Goal: Task Accomplishment & Management: Use online tool/utility

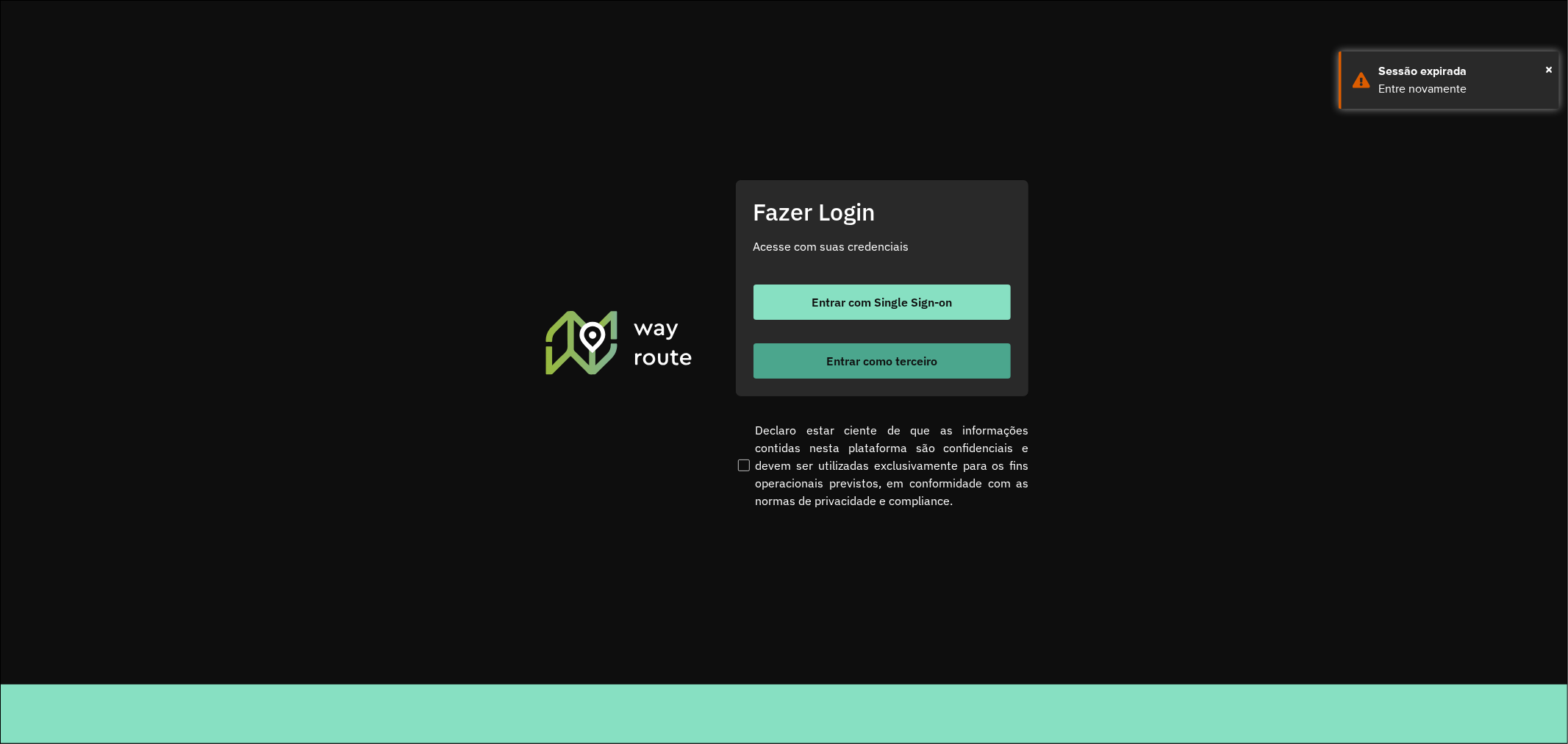
click at [841, 355] on span "Entrar como terceiro" at bounding box center [882, 361] width 111 height 12
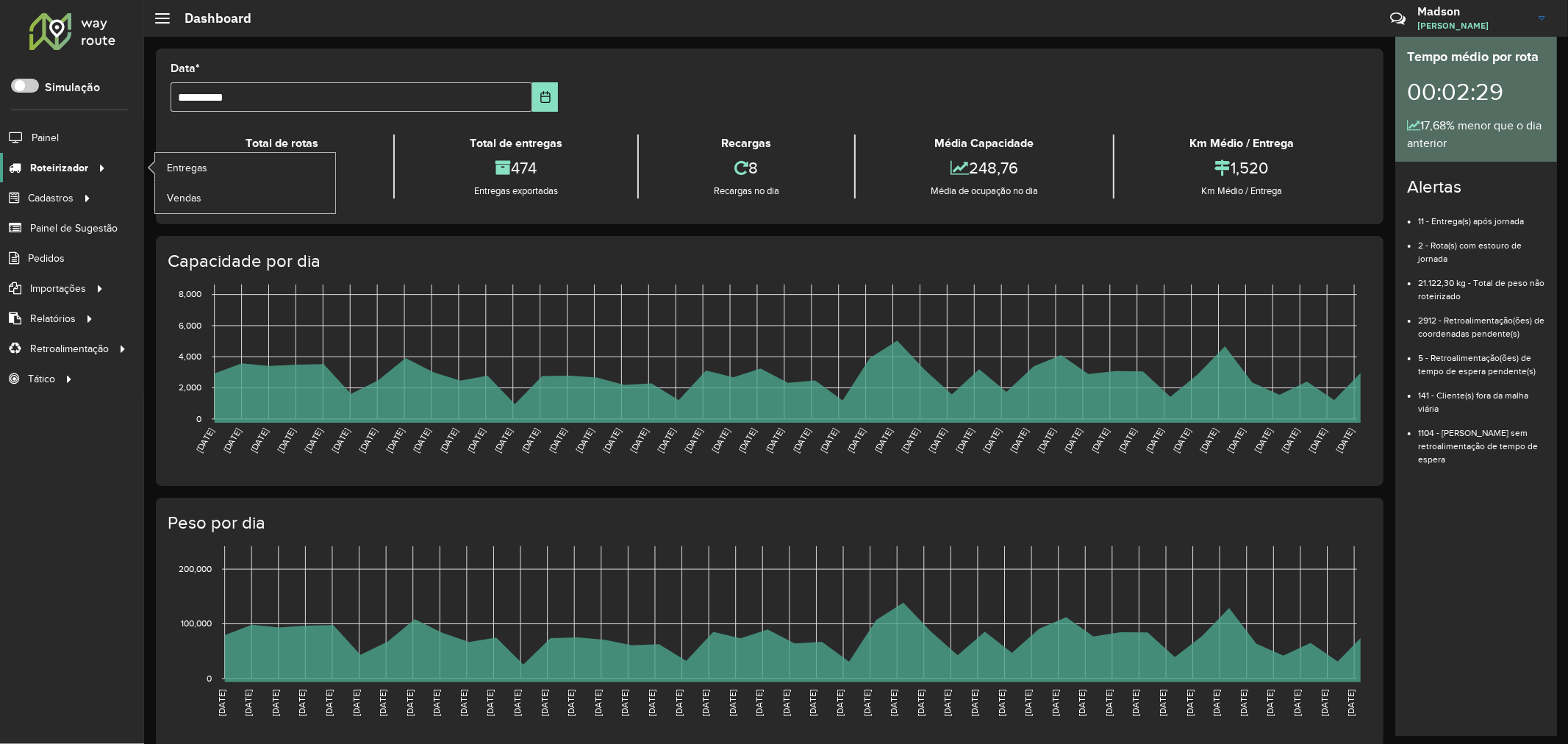
click at [54, 180] on link "Roteirizador" at bounding box center [55, 168] width 110 height 30
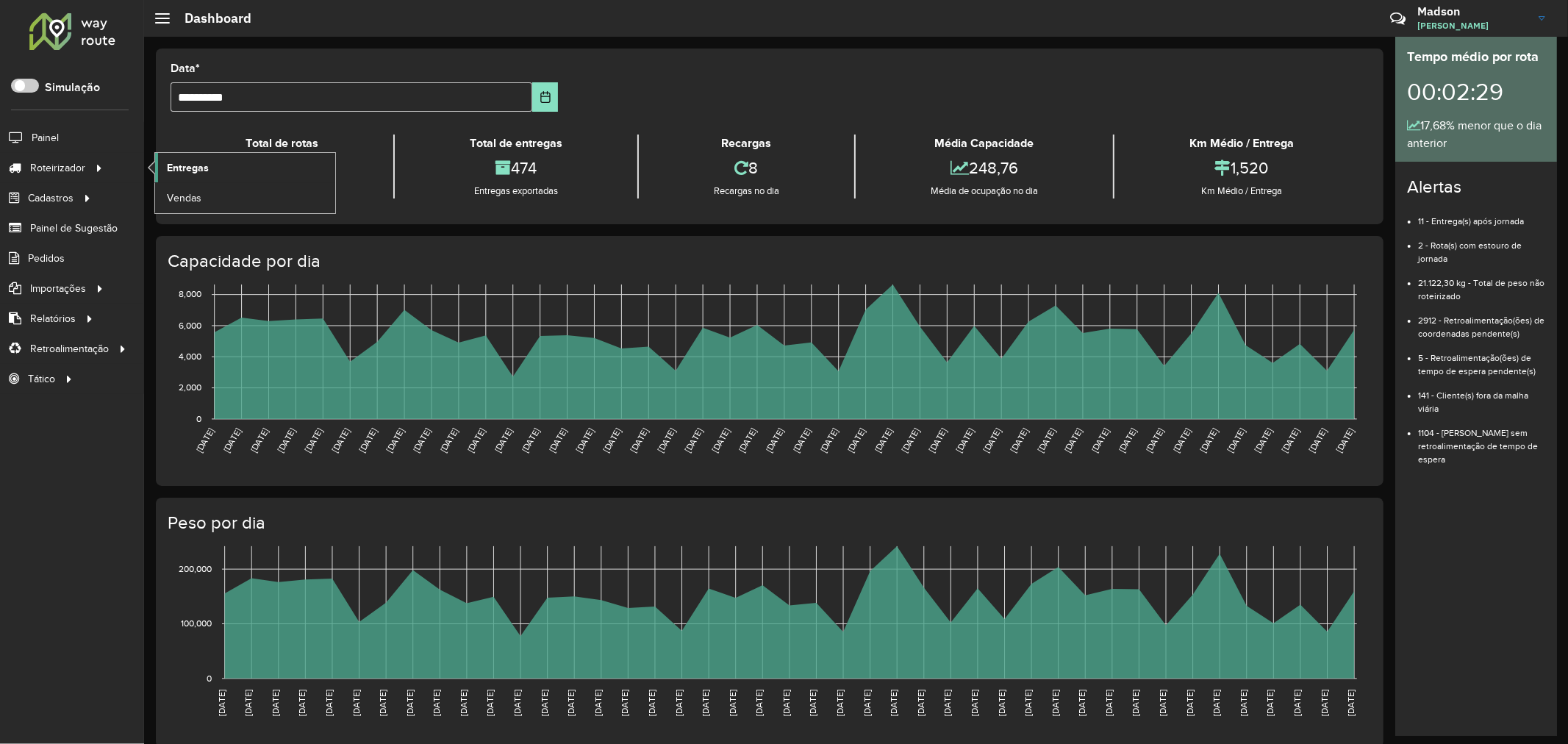
click at [181, 167] on span "Entregas" at bounding box center [187, 168] width 41 height 16
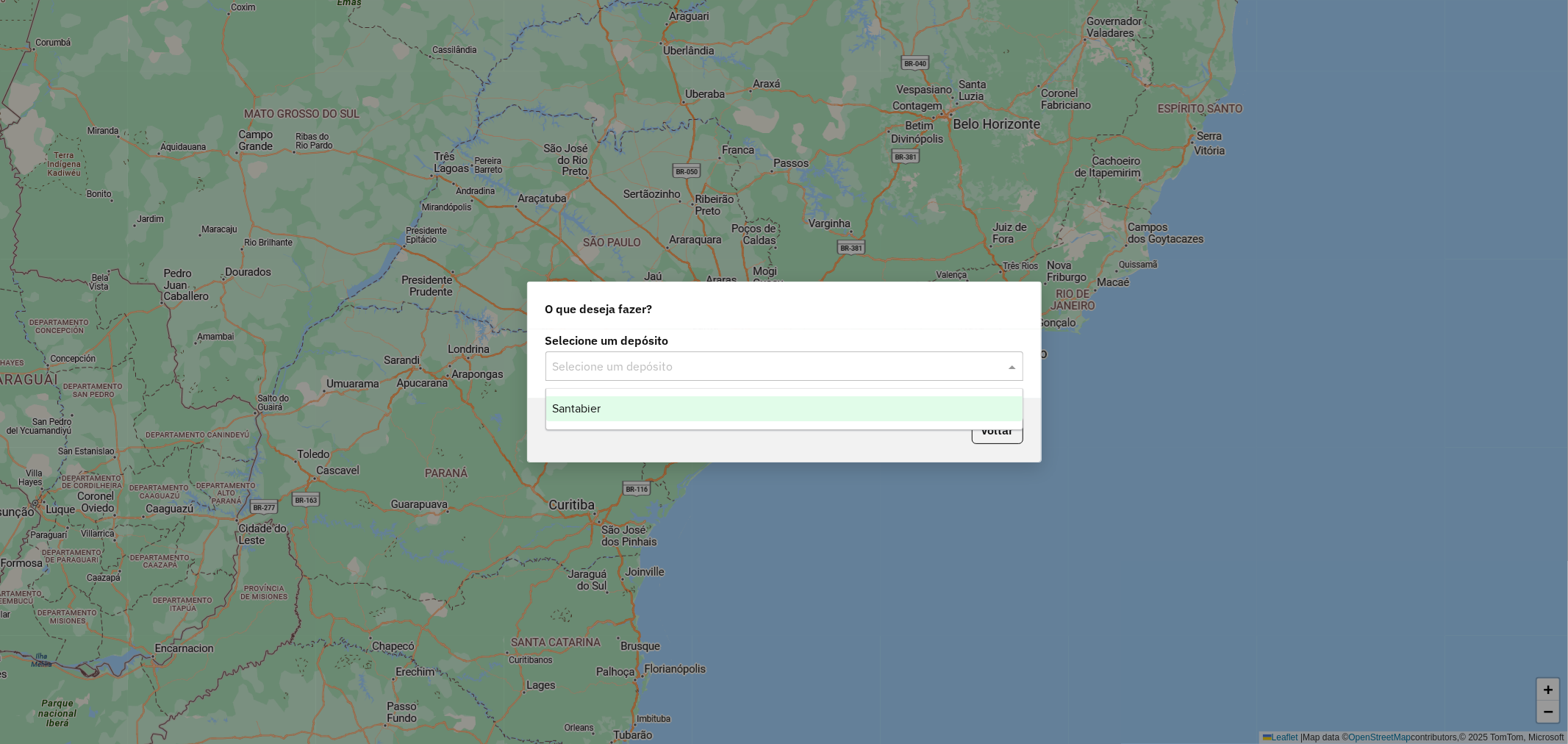
click at [709, 369] on input "text" at bounding box center [769, 367] width 434 height 18
click at [652, 412] on div "Santabier" at bounding box center [784, 409] width 476 height 25
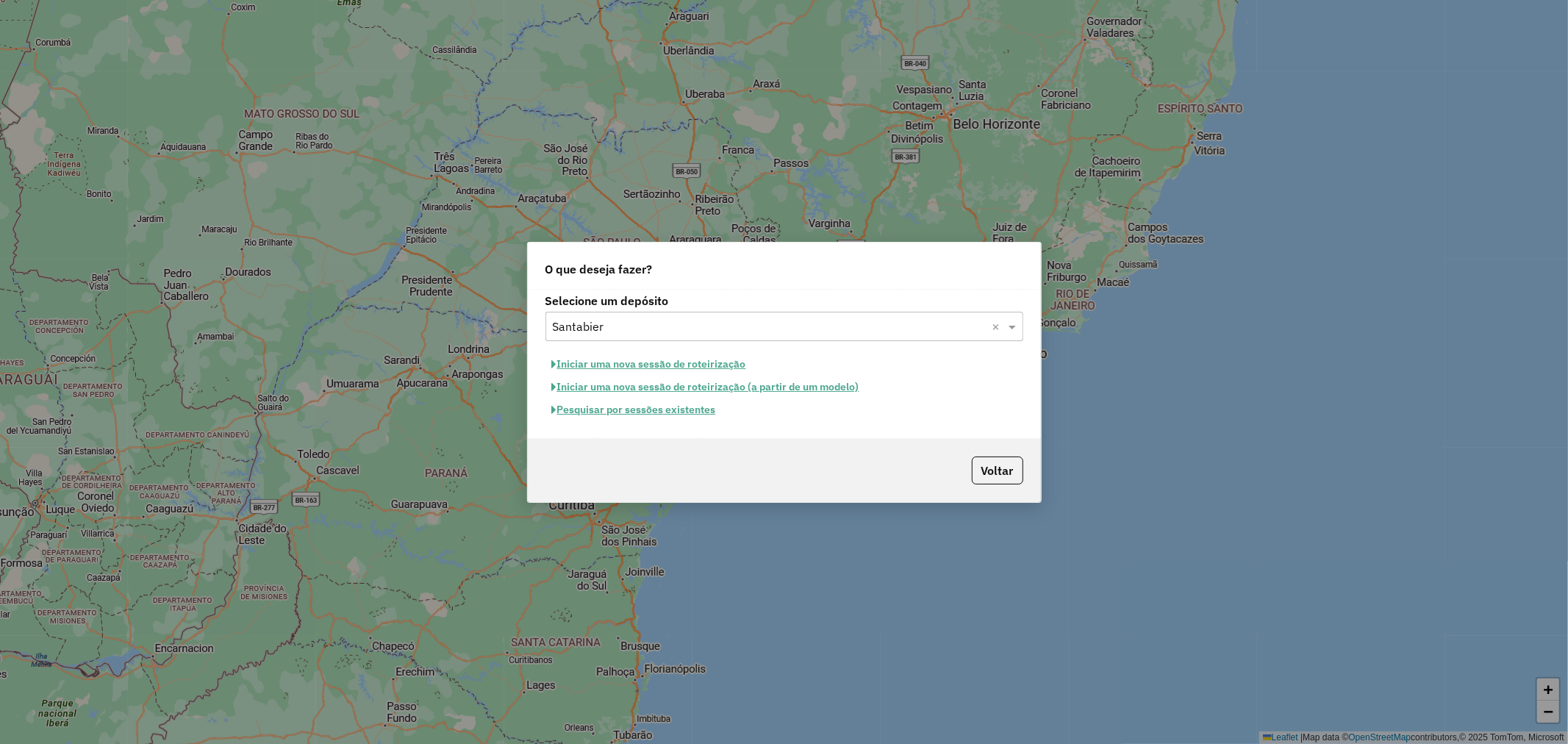
click at [644, 413] on button "Pesquisar por sessões existentes" at bounding box center [634, 409] width 178 height 23
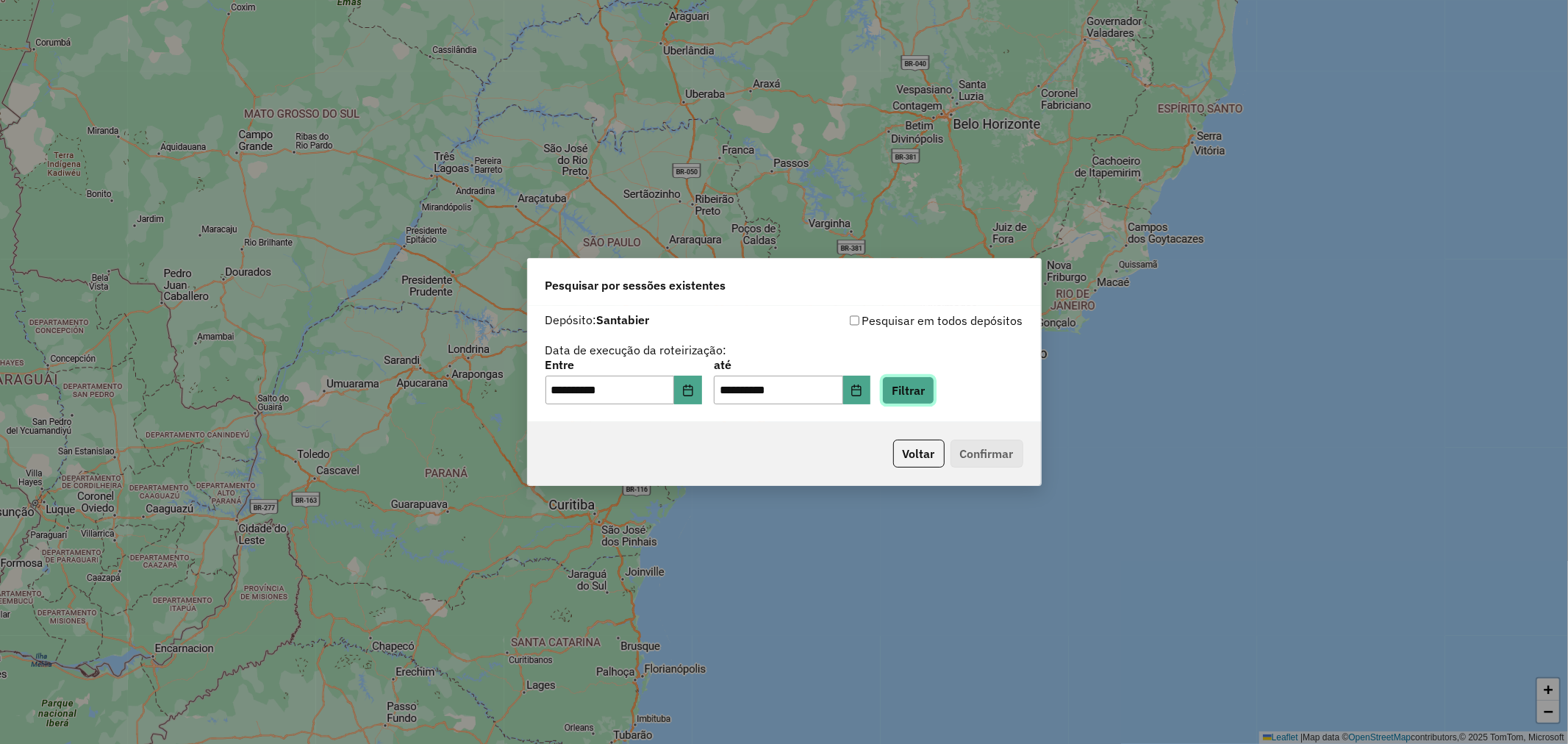
click at [909, 392] on button "Filtrar" at bounding box center [907, 391] width 52 height 28
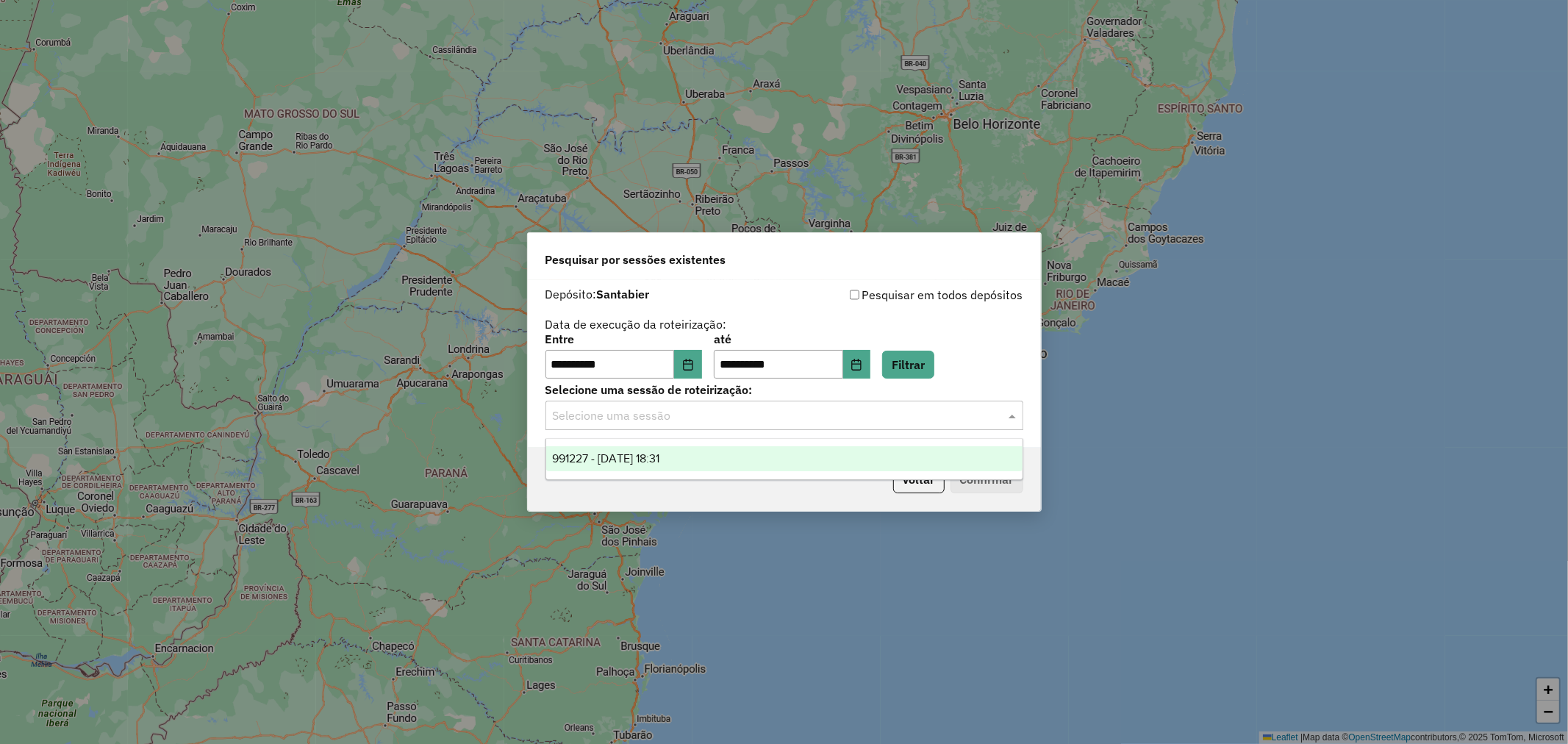
click at [709, 414] on input "text" at bounding box center [769, 416] width 434 height 18
click at [660, 458] on span "991227 - 19/08/2025 18:31" at bounding box center [606, 458] width 107 height 13
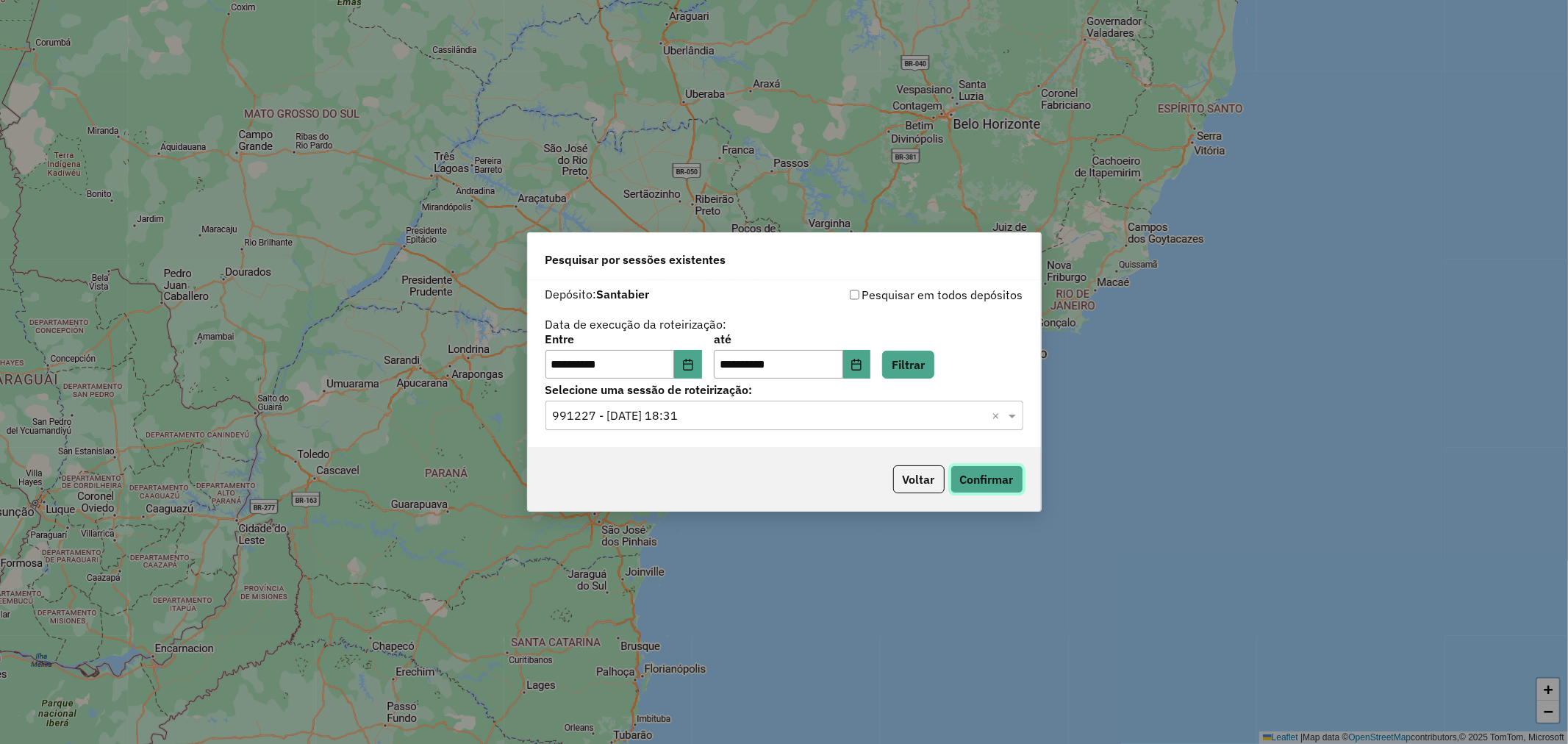
click at [960, 474] on button "Confirmar" at bounding box center [987, 480] width 73 height 28
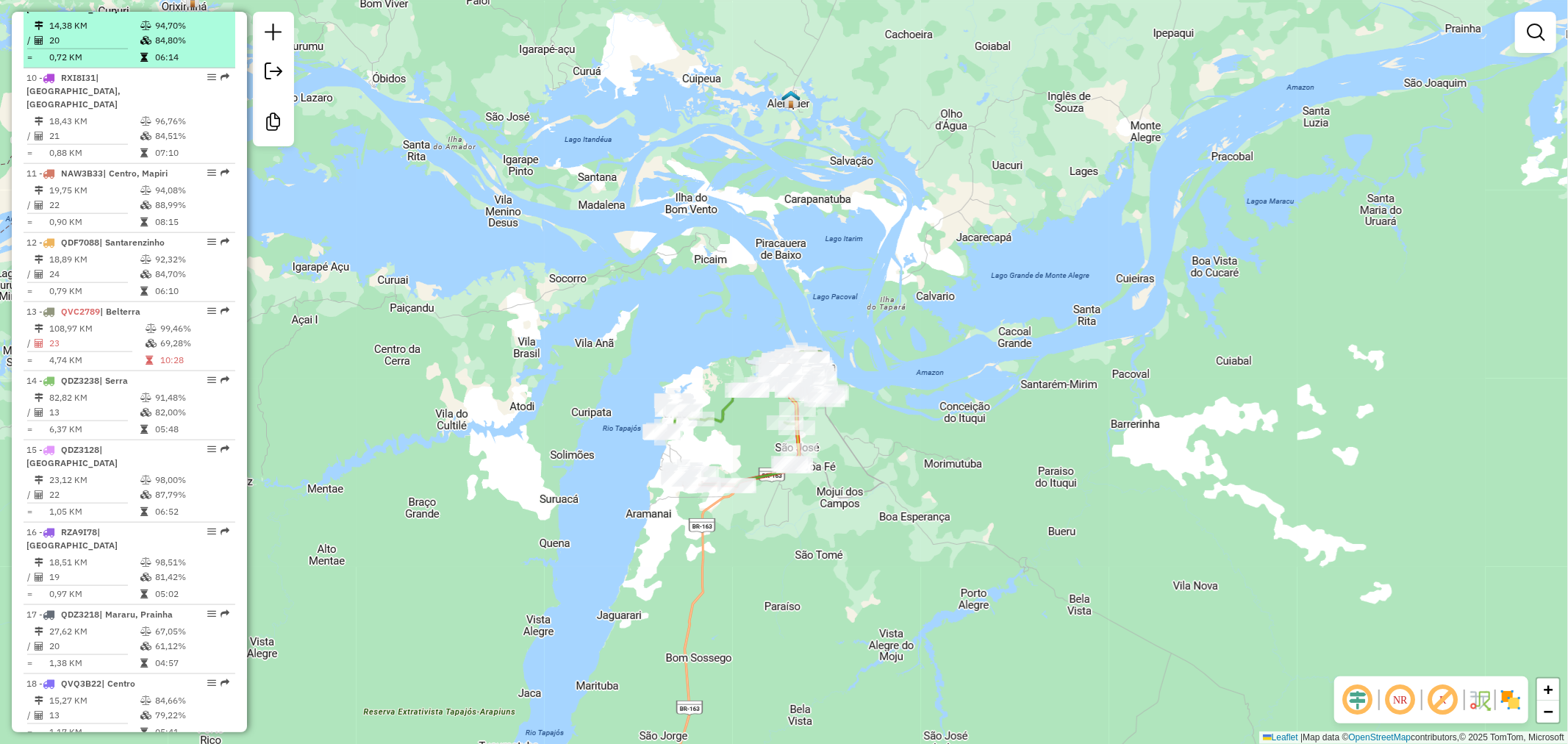
scroll to position [1471, 0]
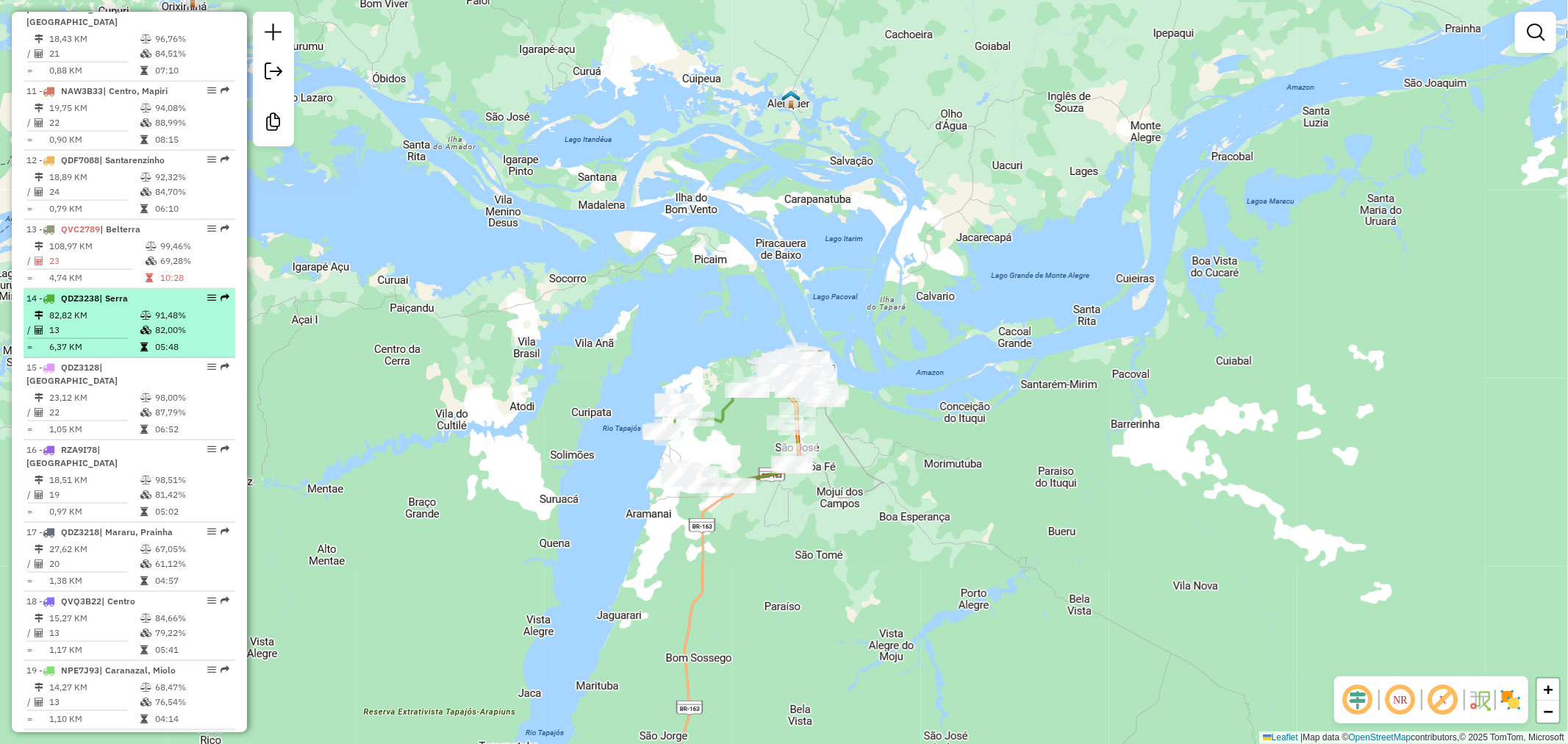
click at [155, 308] on table "82,82 KM 91,48% / 13 82,00% = 6,37 KM 05:48" at bounding box center [129, 331] width 206 height 46
select select "**********"
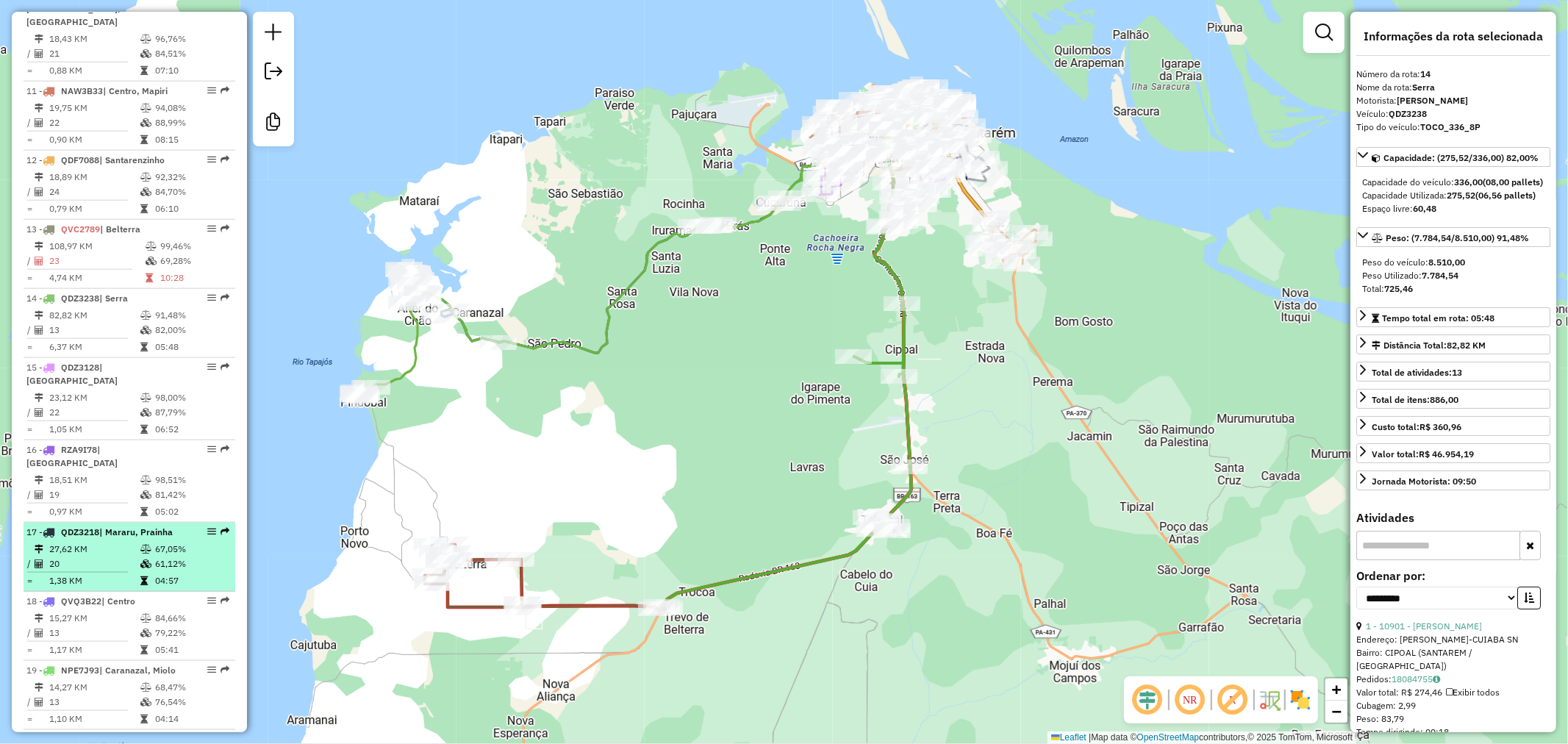
scroll to position [1552, 0]
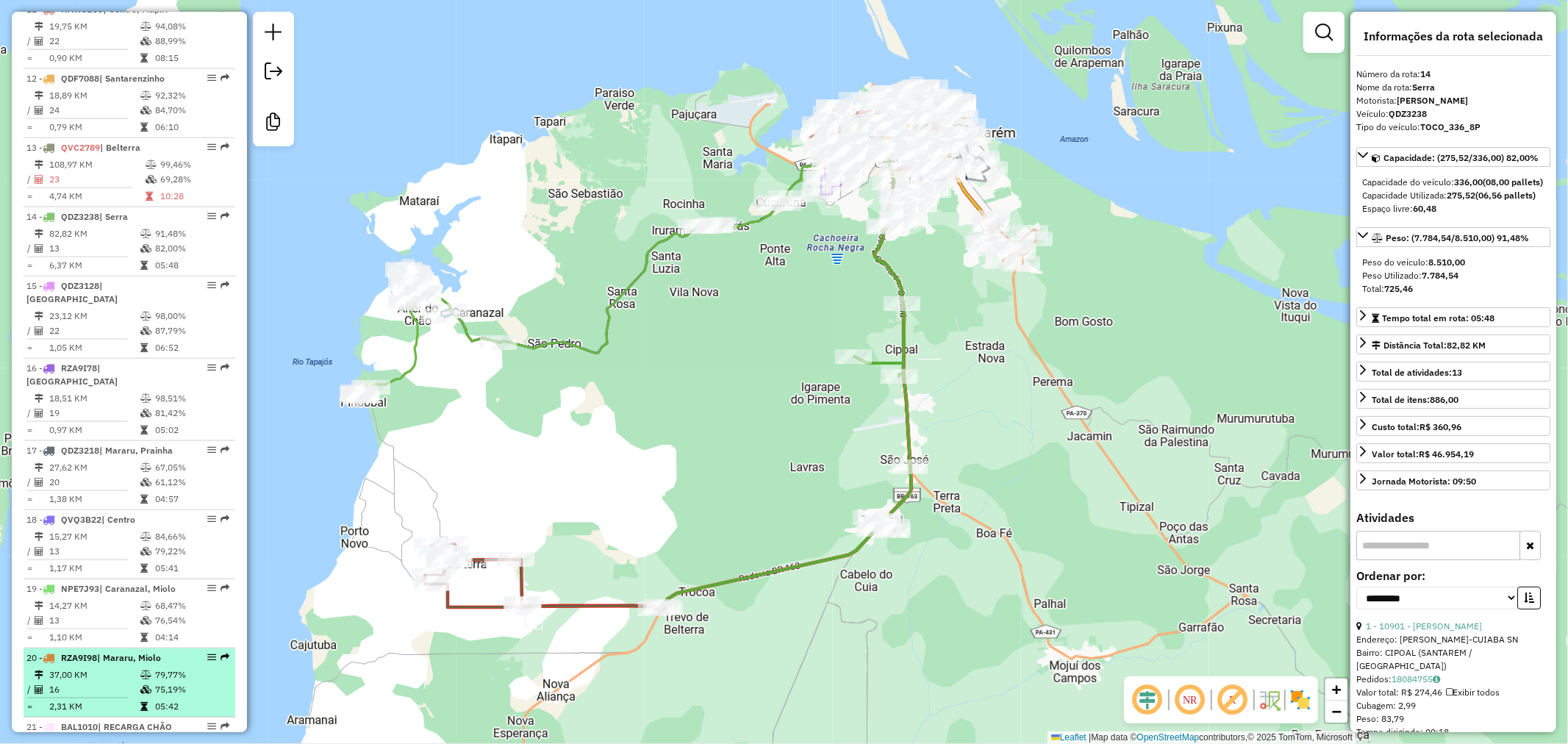
click at [133, 668] on td "37,00 KM" at bounding box center [94, 675] width 91 height 15
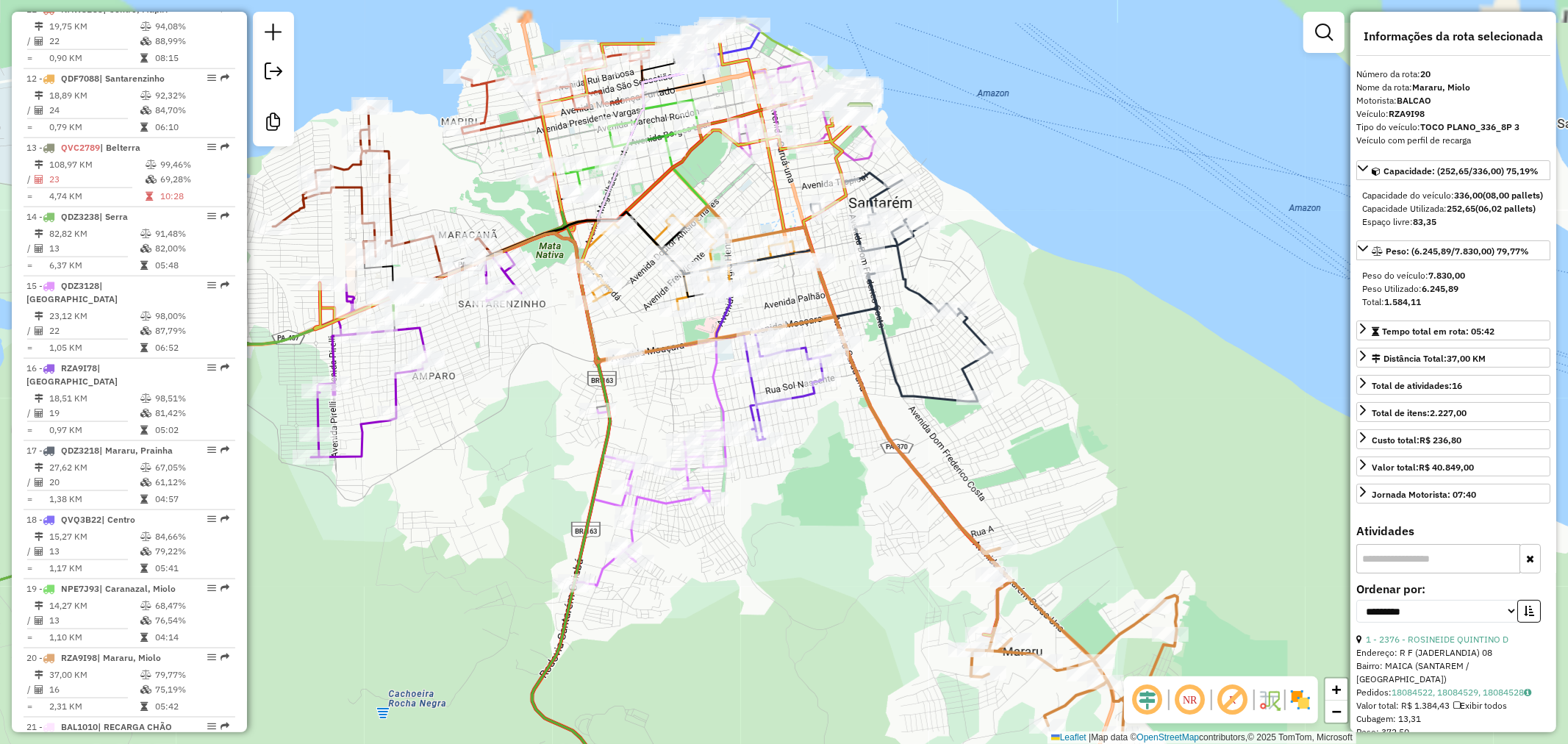
drag, startPoint x: 694, startPoint y: 79, endPoint x: 699, endPoint y: 185, distance: 106.1
click at [699, 185] on div "Janela de atendimento Grade de atendimento Capacidade Transportadoras Veículos …" at bounding box center [784, 372] width 1568 height 744
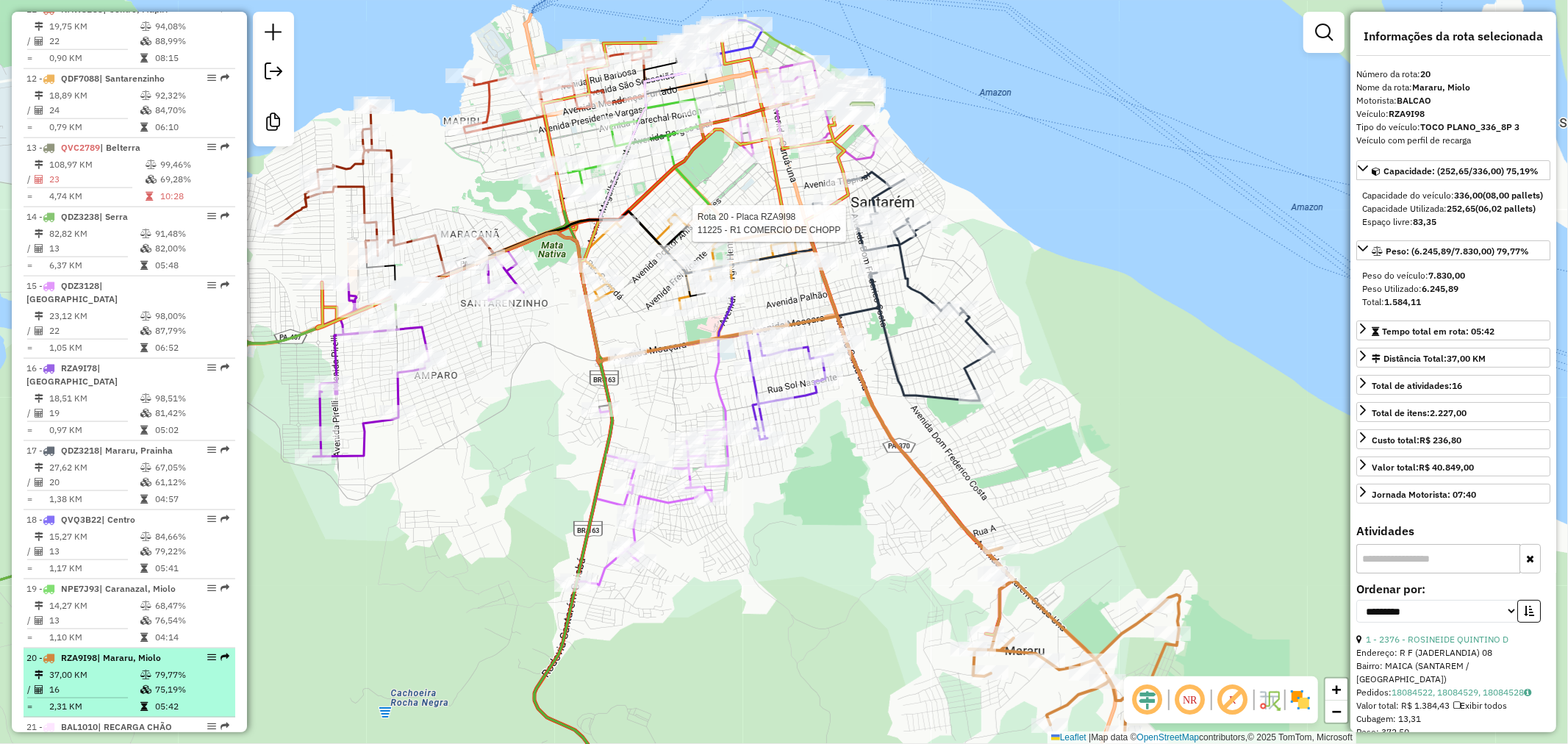
click at [173, 651] on div "20 - RZA9I98 | [PERSON_NAME][GEOGRAPHIC_DATA]" at bounding box center [105, 657] width 156 height 13
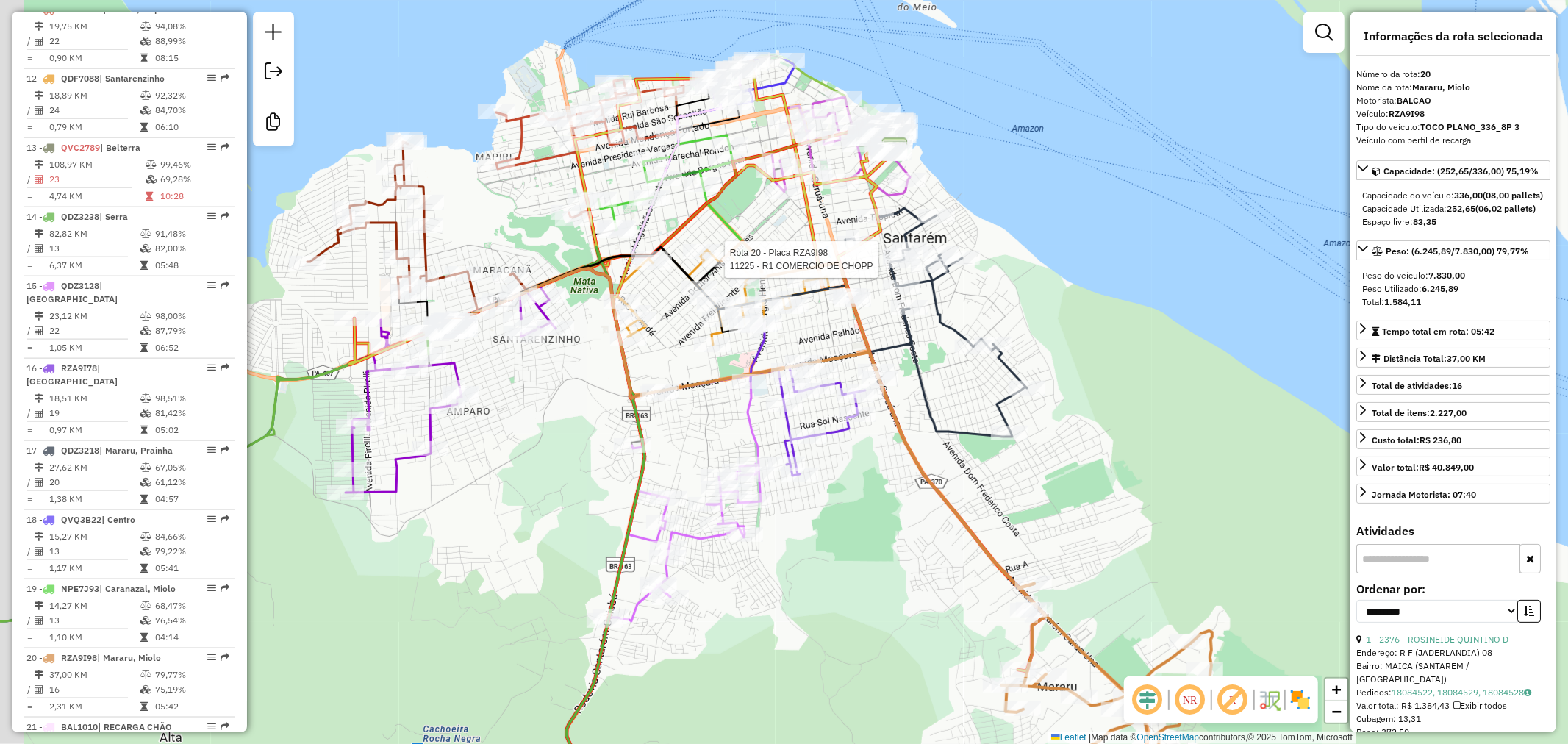
drag, startPoint x: 667, startPoint y: 296, endPoint x: 688, endPoint y: 353, distance: 60.7
click at [703, 432] on div "Rota 20 - Placa RZA9I98 11225 - R1 COMERCIO DE CHOPP Janela de atendimento Grad…" at bounding box center [784, 372] width 1568 height 744
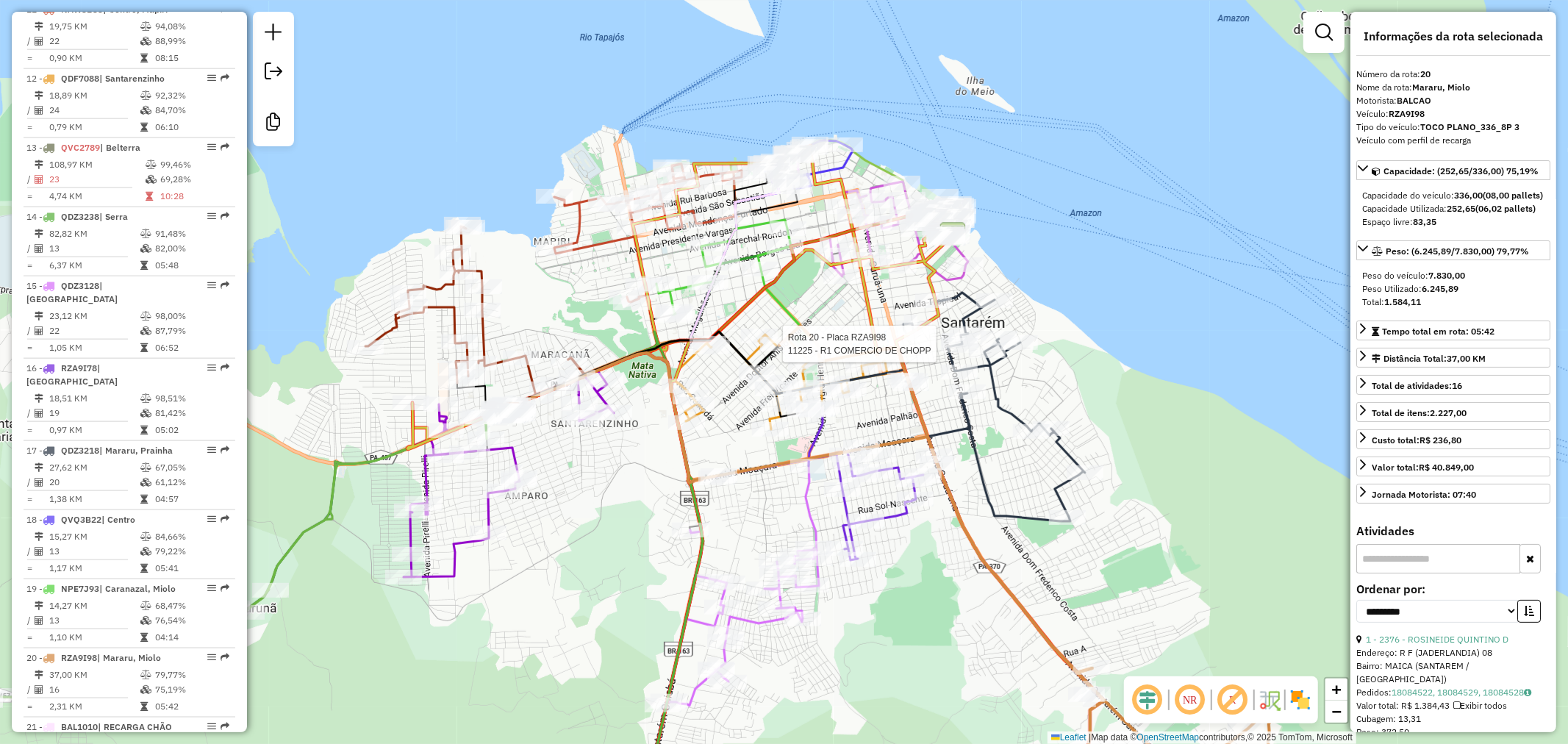
drag, startPoint x: 974, startPoint y: 165, endPoint x: 1032, endPoint y: 247, distance: 100.4
click at [1032, 247] on div "Rota 20 - Placa RZA9I98 11225 - R1 COMERCIO DE CHOPP Janela de atendimento Grad…" at bounding box center [784, 372] width 1568 height 744
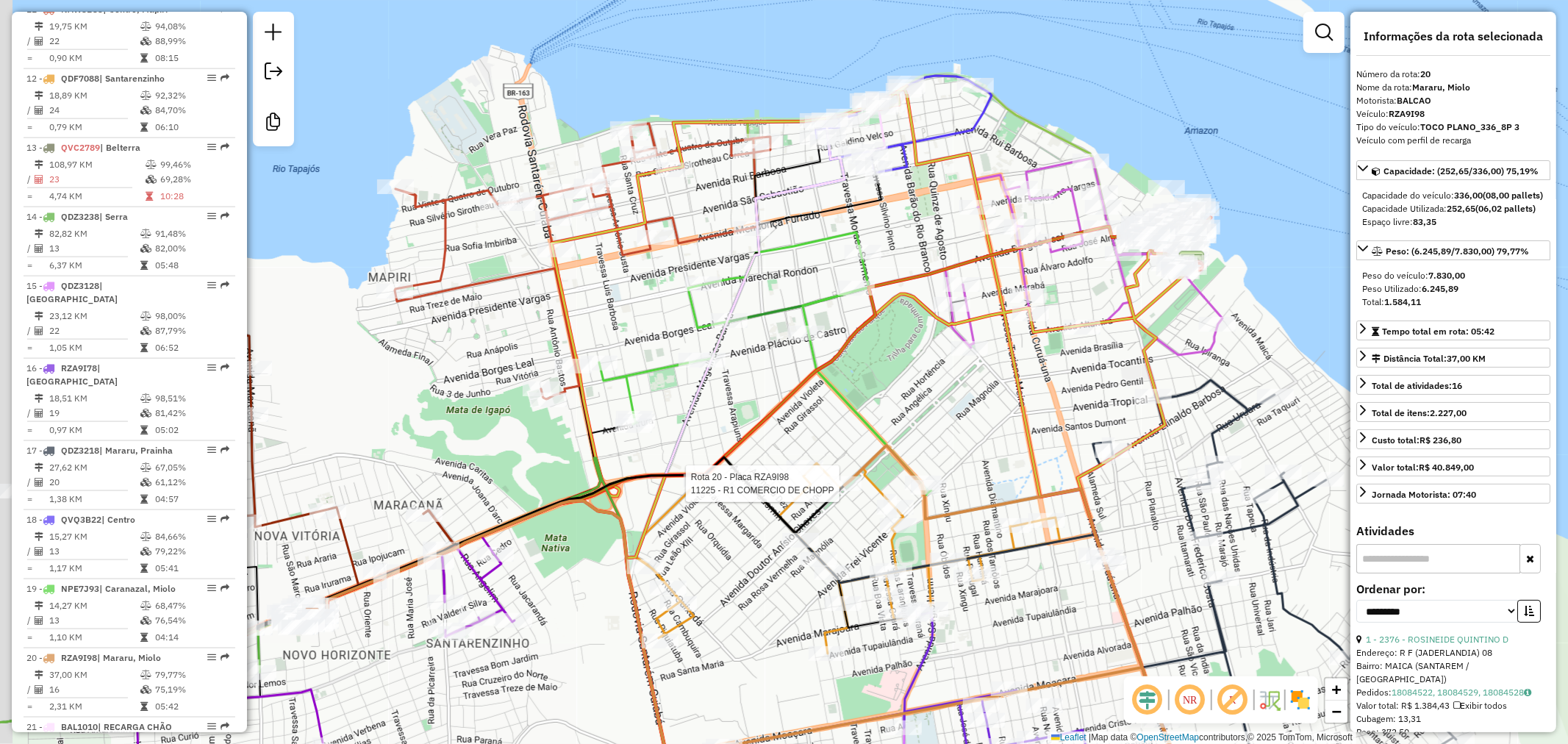
drag, startPoint x: 581, startPoint y: 340, endPoint x: 635, endPoint y: 304, distance: 64.9
click at [635, 304] on div "Rota 20 - Placa RZA9I98 11225 - R1 COMERCIO DE CHOPP Janela de atendimento Grad…" at bounding box center [784, 372] width 1568 height 744
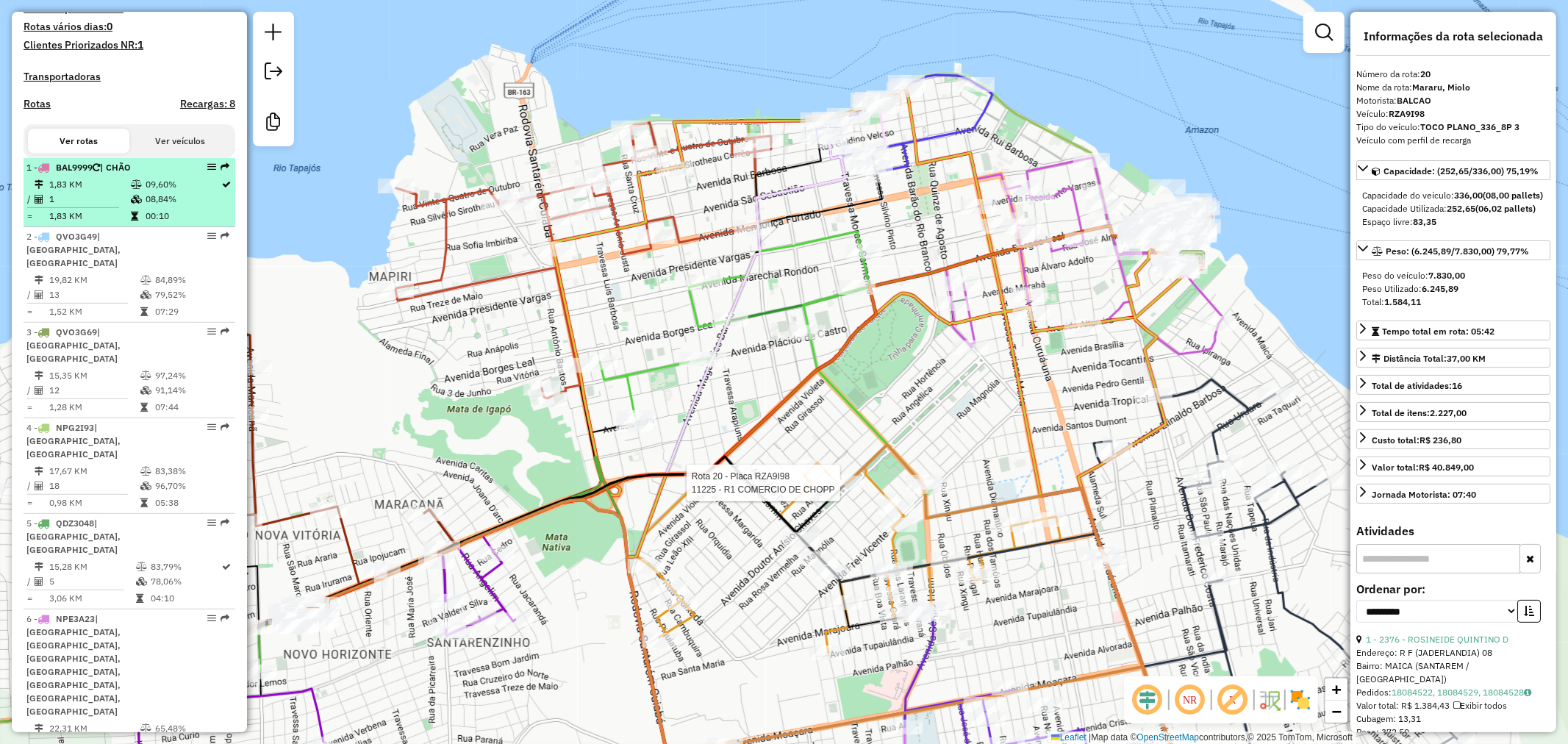
scroll to position [42, 0]
